Goal: Transaction & Acquisition: Purchase product/service

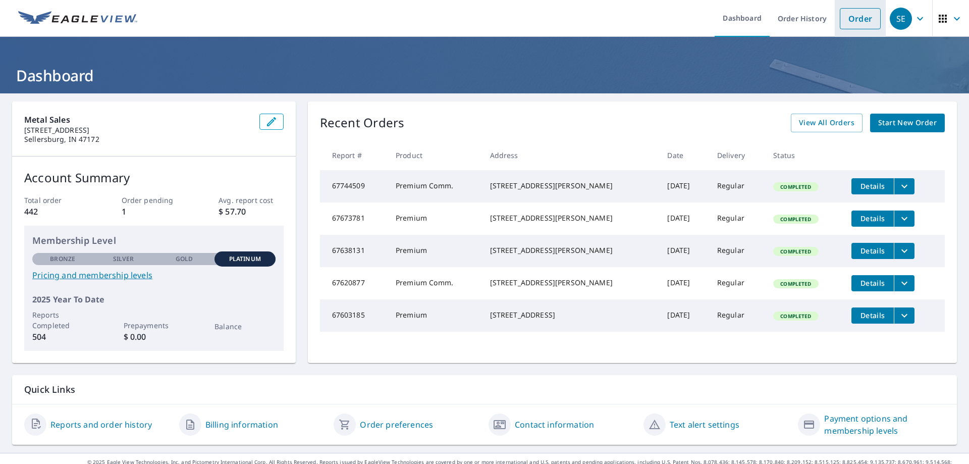
click at [846, 23] on link "Order" at bounding box center [860, 18] width 41 height 21
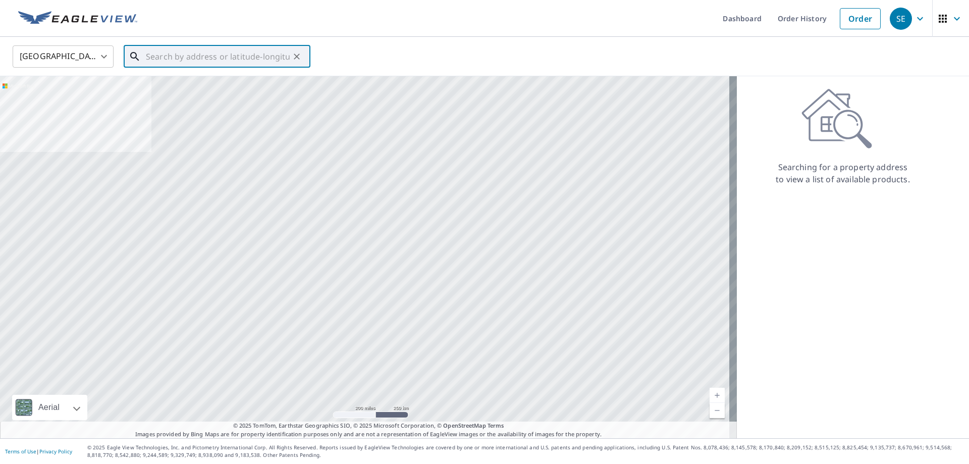
click at [182, 58] on input "text" at bounding box center [218, 56] width 144 height 28
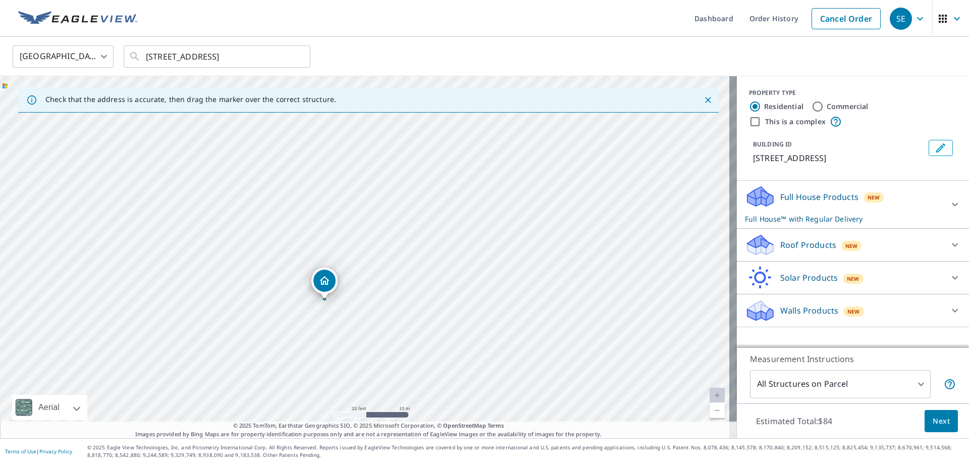
drag, startPoint x: 458, startPoint y: 201, endPoint x: 405, endPoint y: 392, distance: 198.0
click at [405, 391] on div "[STREET_ADDRESS]" at bounding box center [368, 257] width 737 height 362
drag, startPoint x: 419, startPoint y: 238, endPoint x: 417, endPoint y: 328, distance: 89.9
click at [417, 328] on div "[STREET_ADDRESS]" at bounding box center [368, 257] width 737 height 362
drag, startPoint x: 438, startPoint y: 313, endPoint x: 419, endPoint y: 382, distance: 70.5
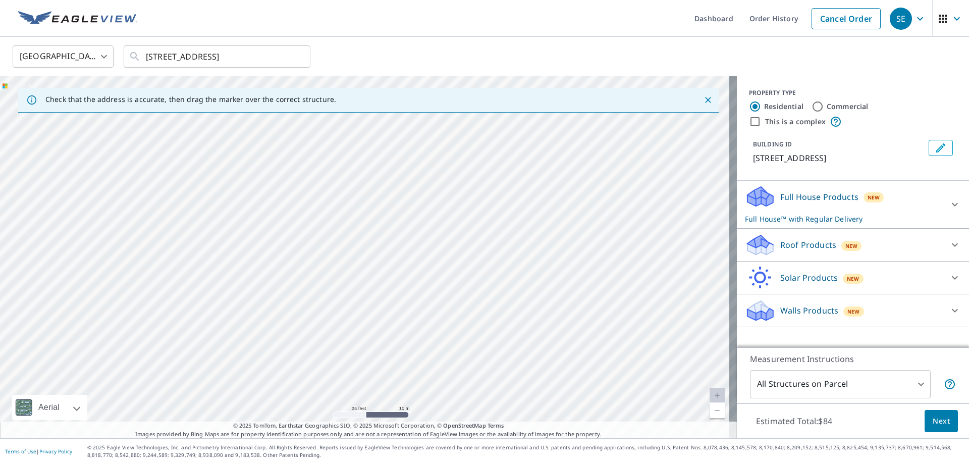
click at [419, 382] on div "[STREET_ADDRESS]" at bounding box center [368, 257] width 737 height 362
drag, startPoint x: 427, startPoint y: 338, endPoint x: 453, endPoint y: 172, distance: 168.5
click at [453, 172] on div "[STREET_ADDRESS]" at bounding box center [368, 257] width 737 height 362
click at [159, 59] on input "[STREET_ADDRESS]" at bounding box center [218, 56] width 144 height 28
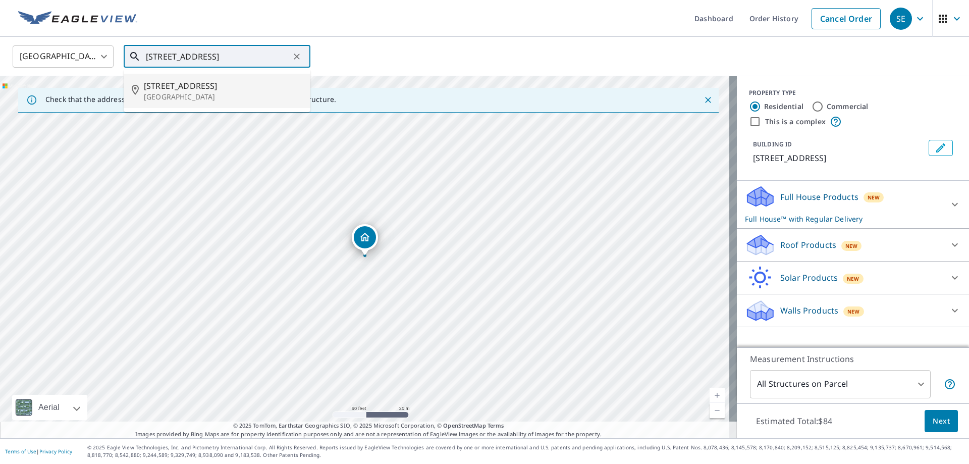
click at [172, 85] on span "[STREET_ADDRESS]" at bounding box center [223, 86] width 158 height 12
type input "[STREET_ADDRESS]"
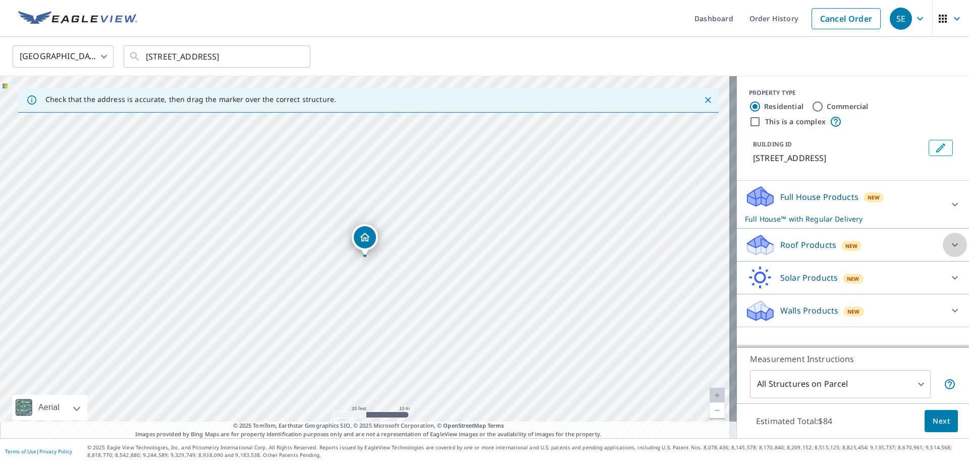
click at [949, 240] on icon at bounding box center [955, 245] width 12 height 12
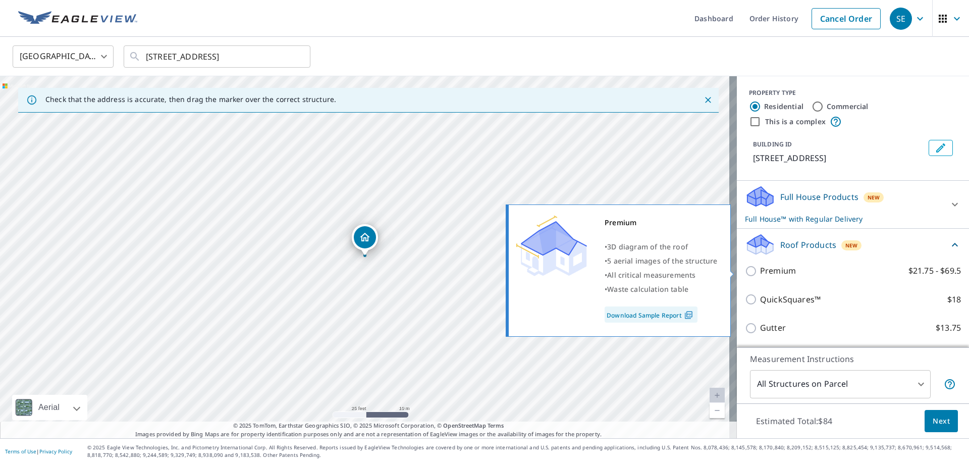
click at [751, 269] on input "Premium $21.75 - $69.5" at bounding box center [752, 271] width 15 height 12
checkbox input "true"
checkbox input "false"
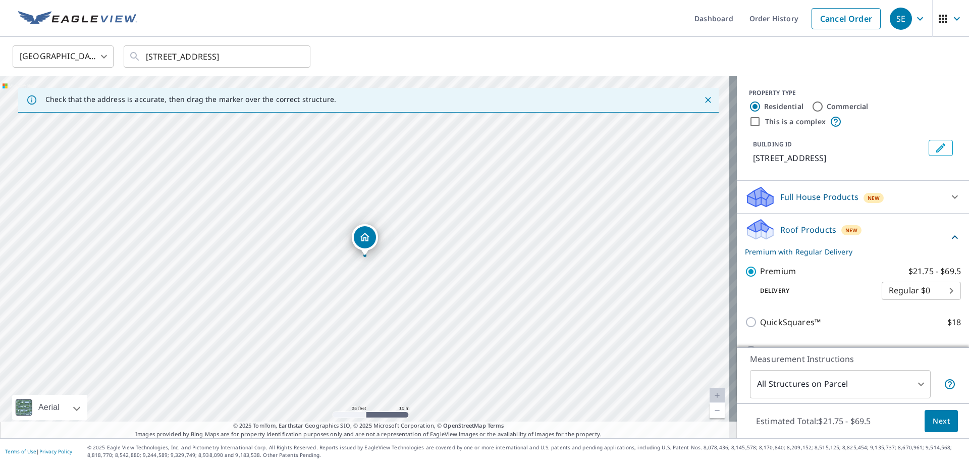
click at [933, 423] on span "Next" at bounding box center [941, 421] width 17 height 13
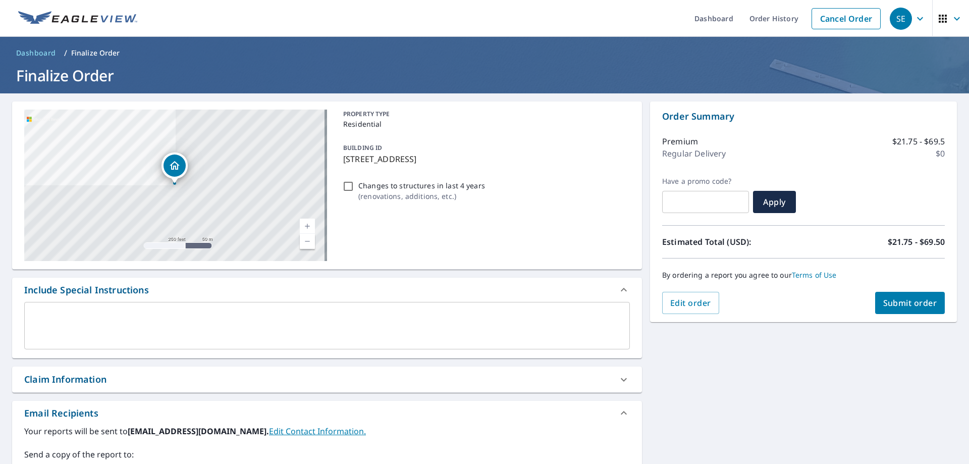
click at [892, 302] on span "Submit order" at bounding box center [910, 302] width 54 height 11
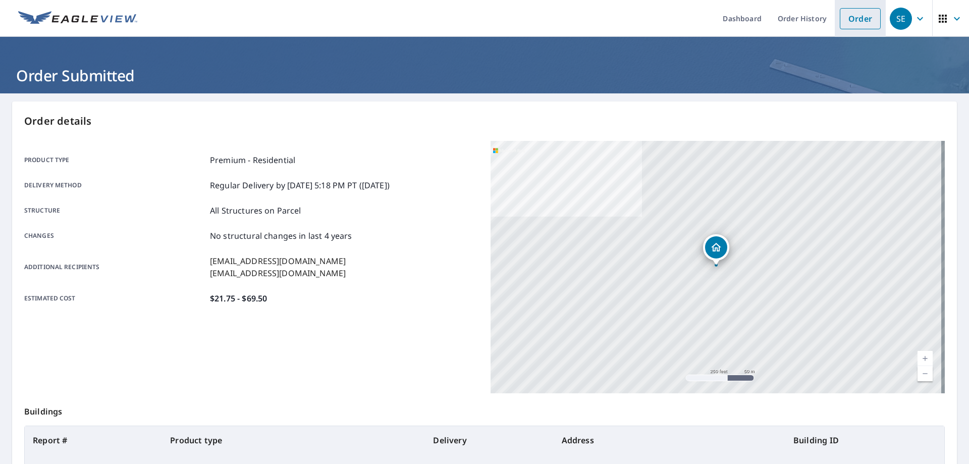
click at [860, 22] on link "Order" at bounding box center [860, 18] width 41 height 21
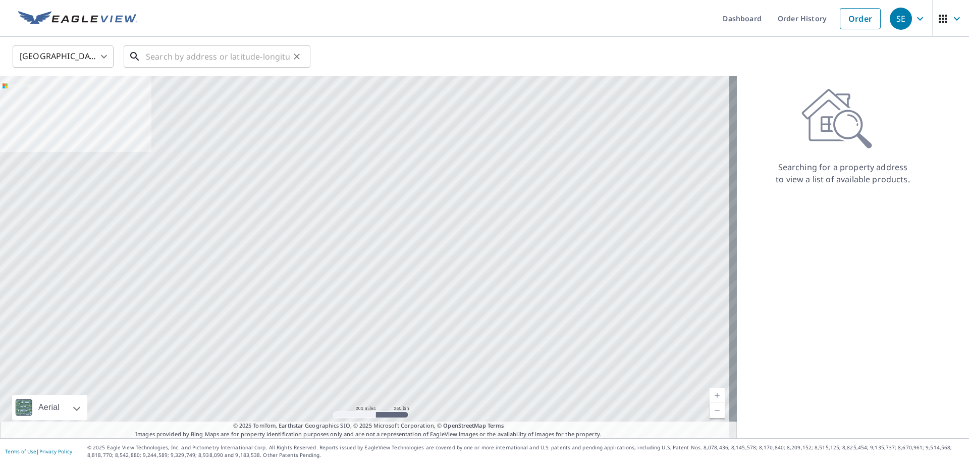
click at [151, 56] on input "text" at bounding box center [218, 56] width 144 height 28
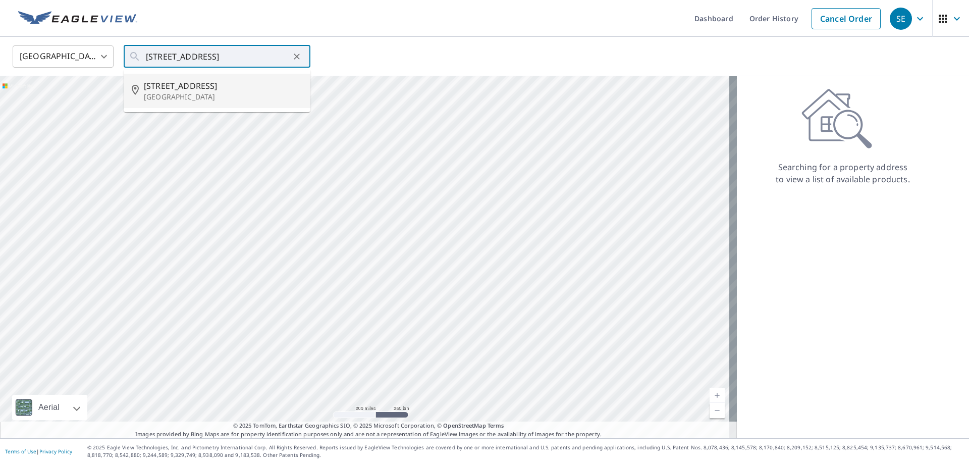
type input "[STREET_ADDRESS]"
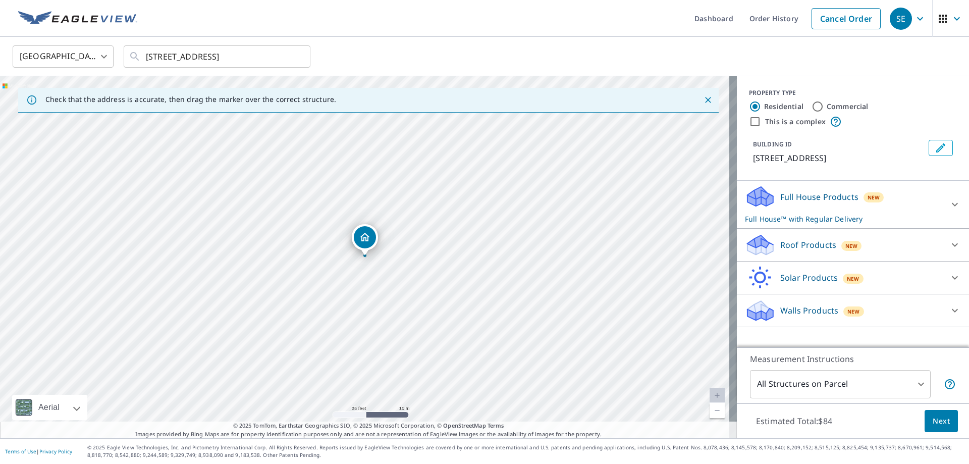
click at [949, 244] on icon at bounding box center [955, 245] width 12 height 12
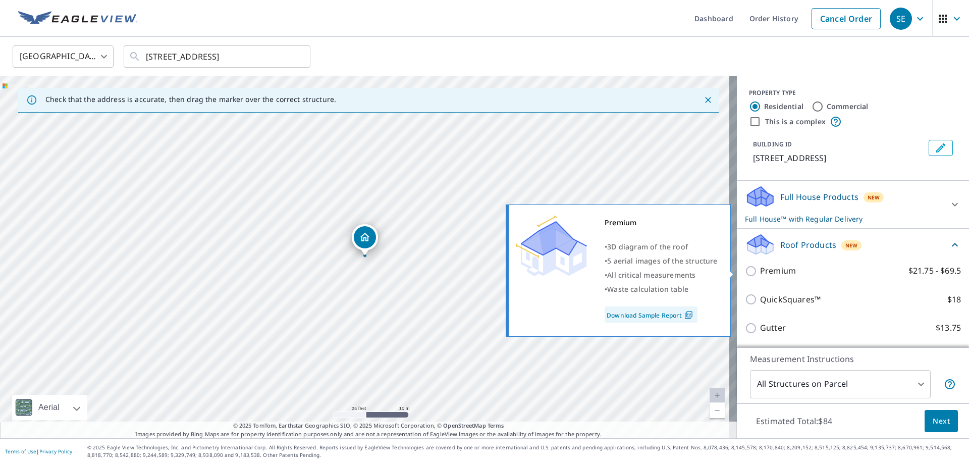
click at [760, 274] on p "Premium" at bounding box center [778, 270] width 36 height 13
click at [753, 274] on input "Premium $21.75 - $69.5" at bounding box center [752, 271] width 15 height 12
checkbox input "true"
checkbox input "false"
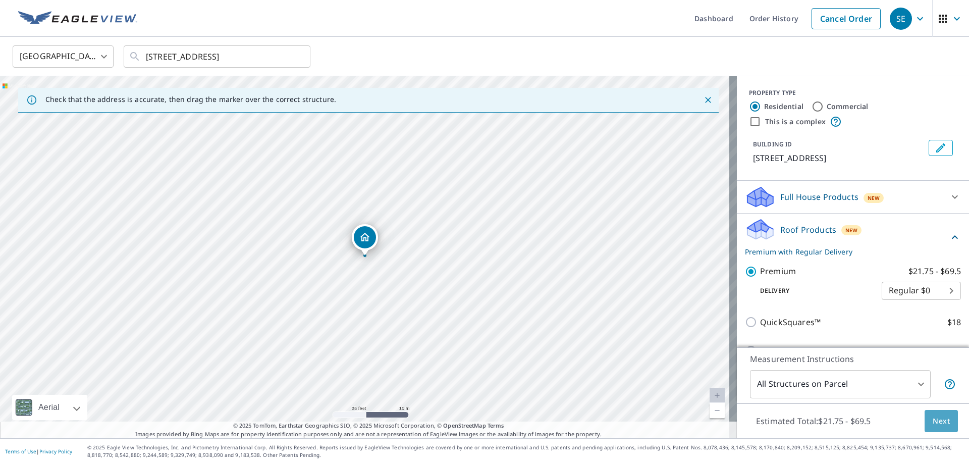
click at [937, 425] on span "Next" at bounding box center [941, 421] width 17 height 13
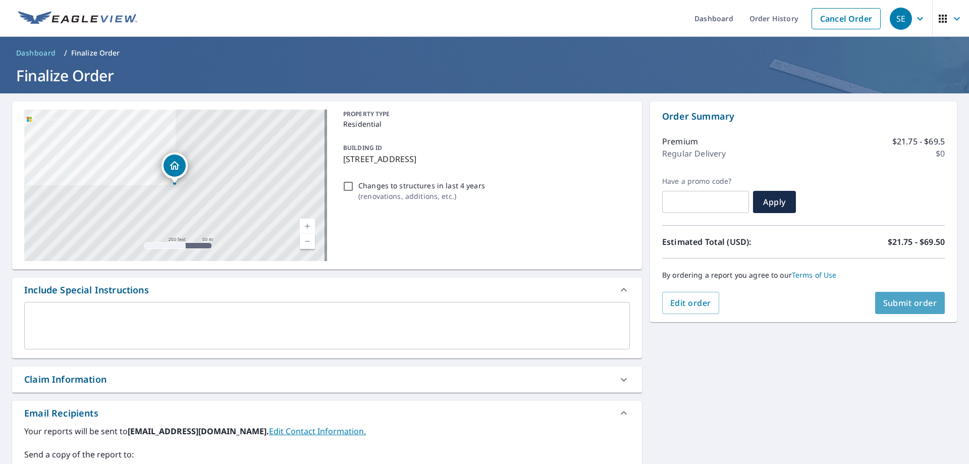
click at [914, 303] on span "Submit order" at bounding box center [910, 302] width 54 height 11
